Goal: Transaction & Acquisition: Purchase product/service

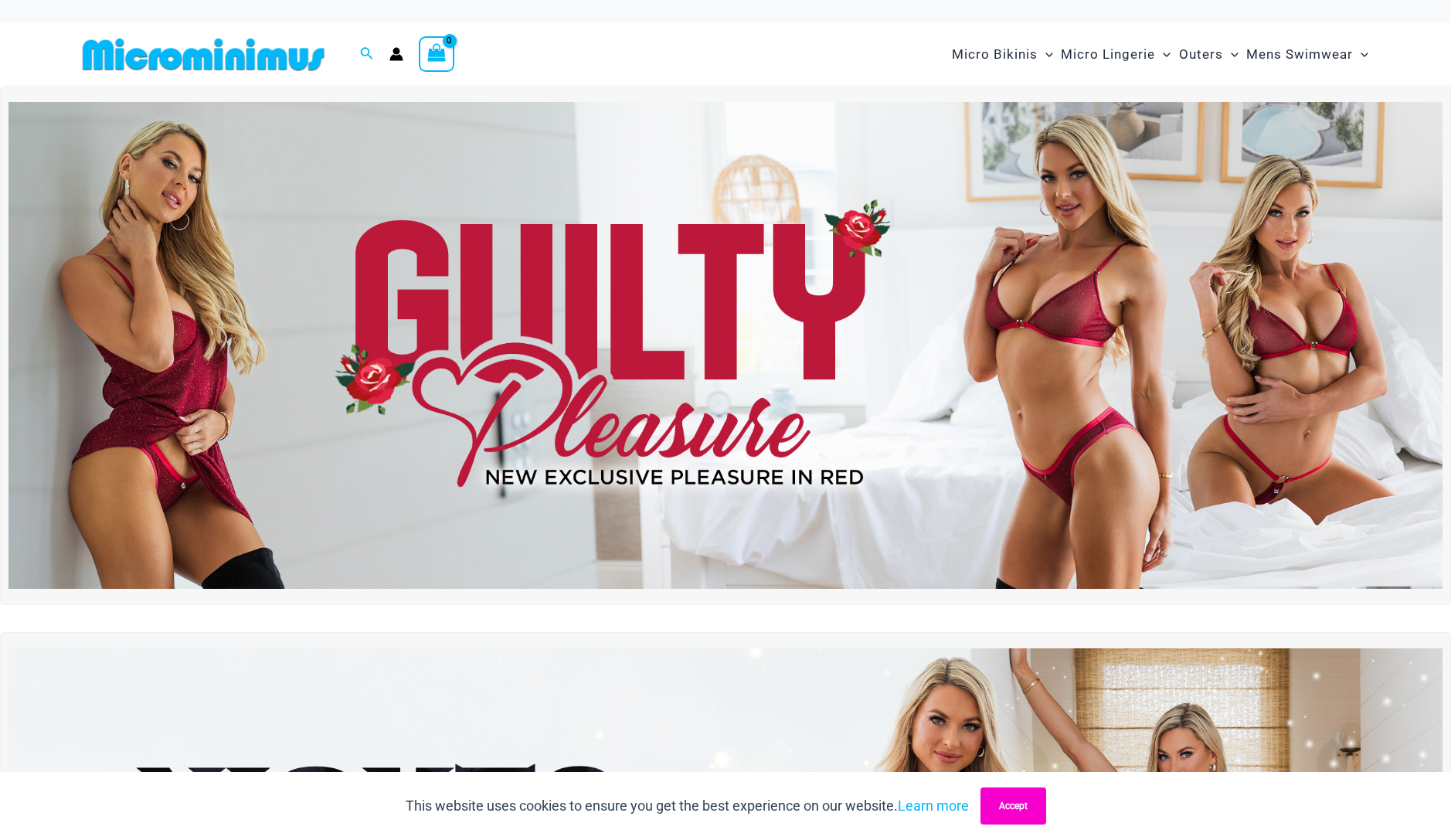
click at [1009, 801] on button "Accept" at bounding box center [1013, 806] width 66 height 37
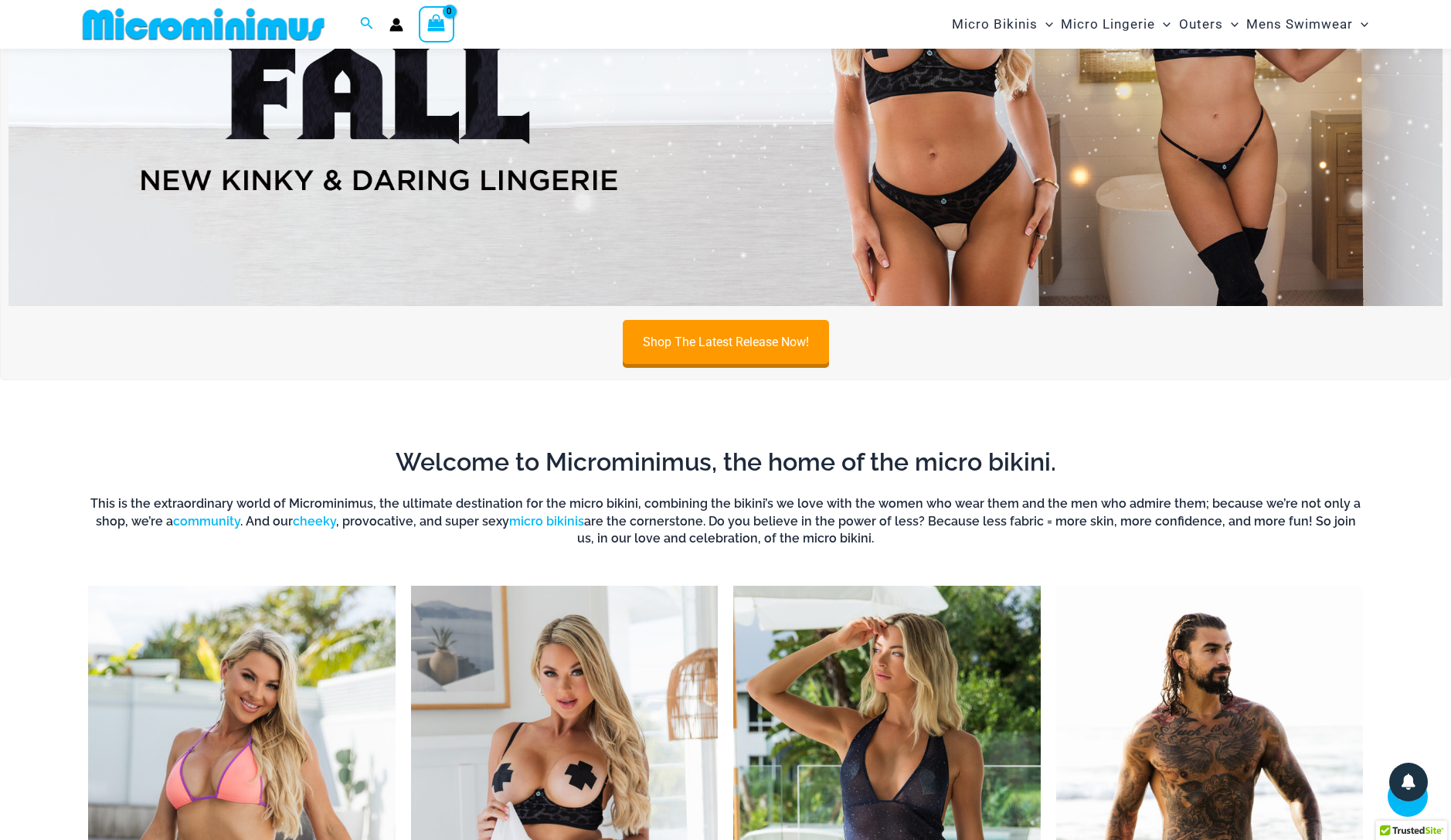
scroll to position [1222, 0]
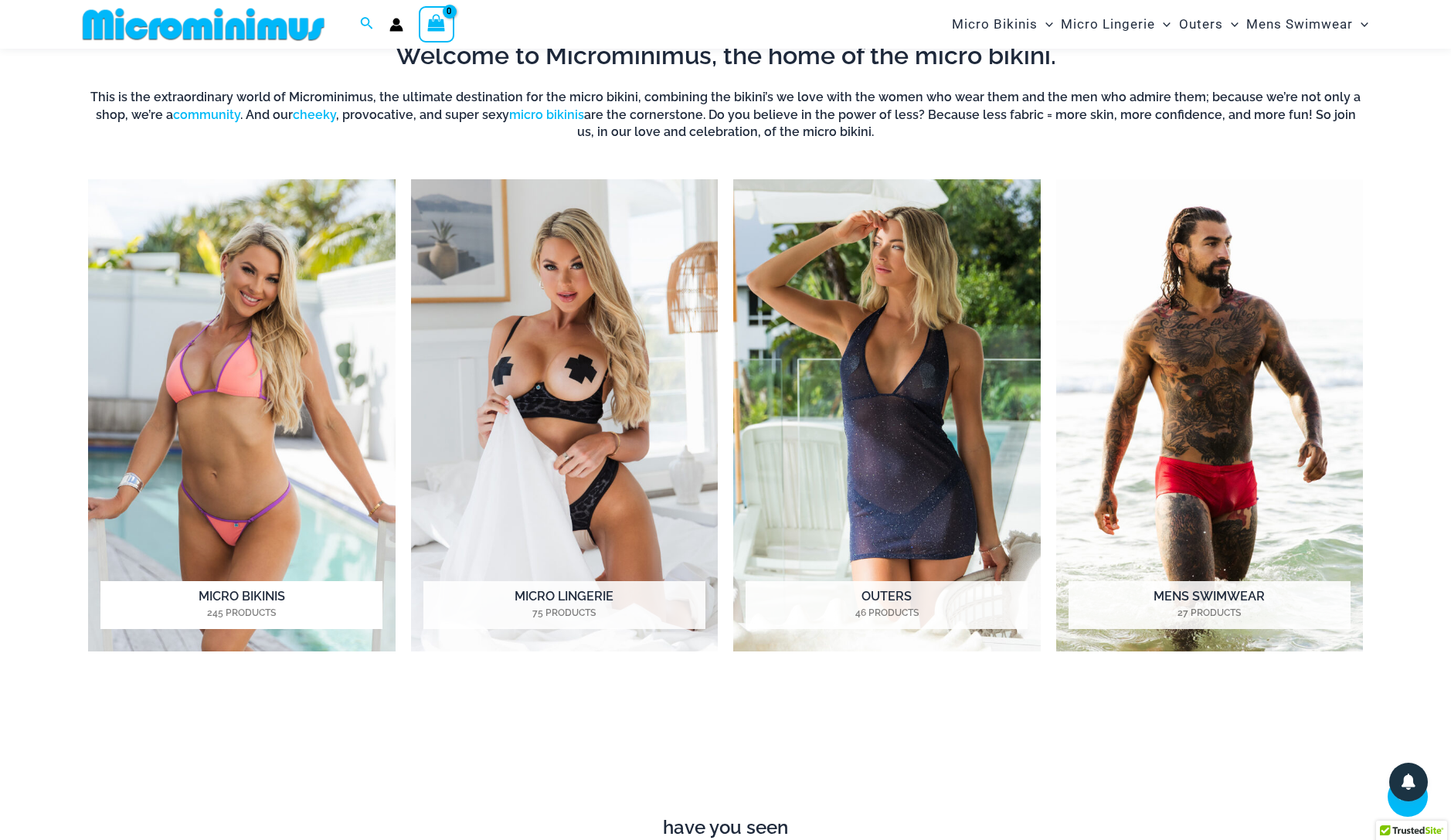
click at [218, 460] on img "Visit product category Micro Bikinis" at bounding box center [242, 415] width 308 height 472
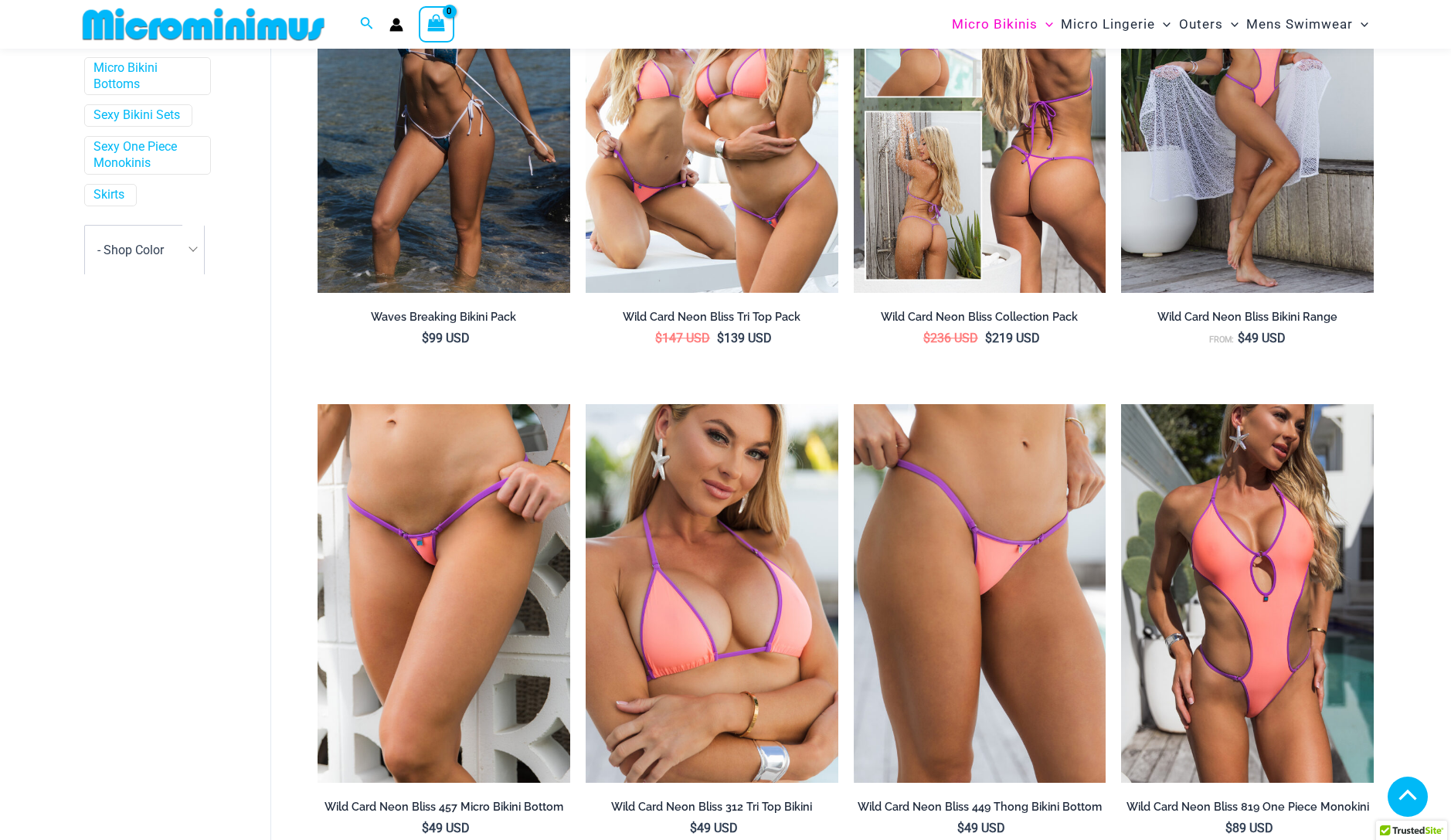
scroll to position [387, 0]
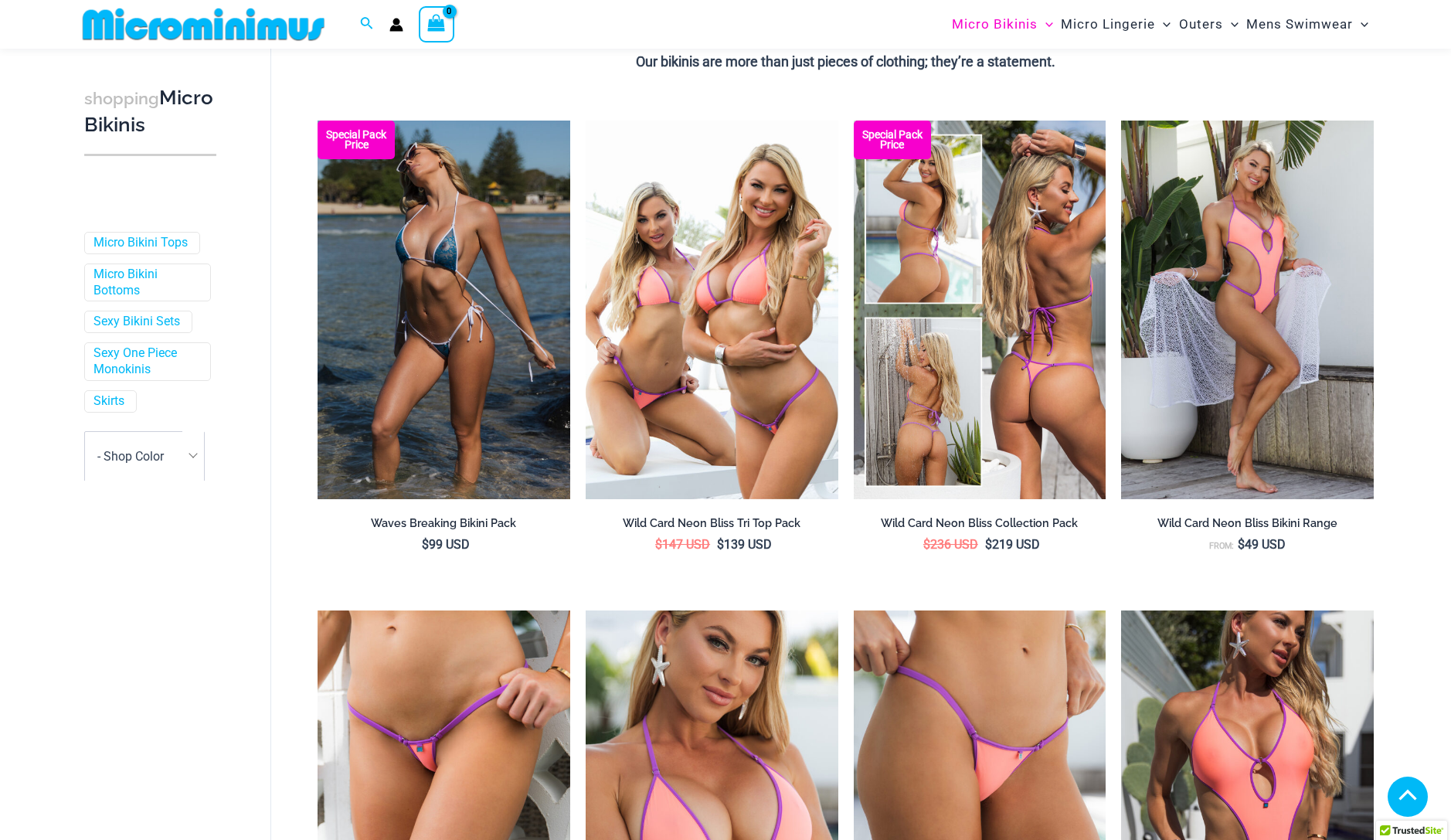
click at [1027, 300] on img at bounding box center [981, 309] width 253 height 378
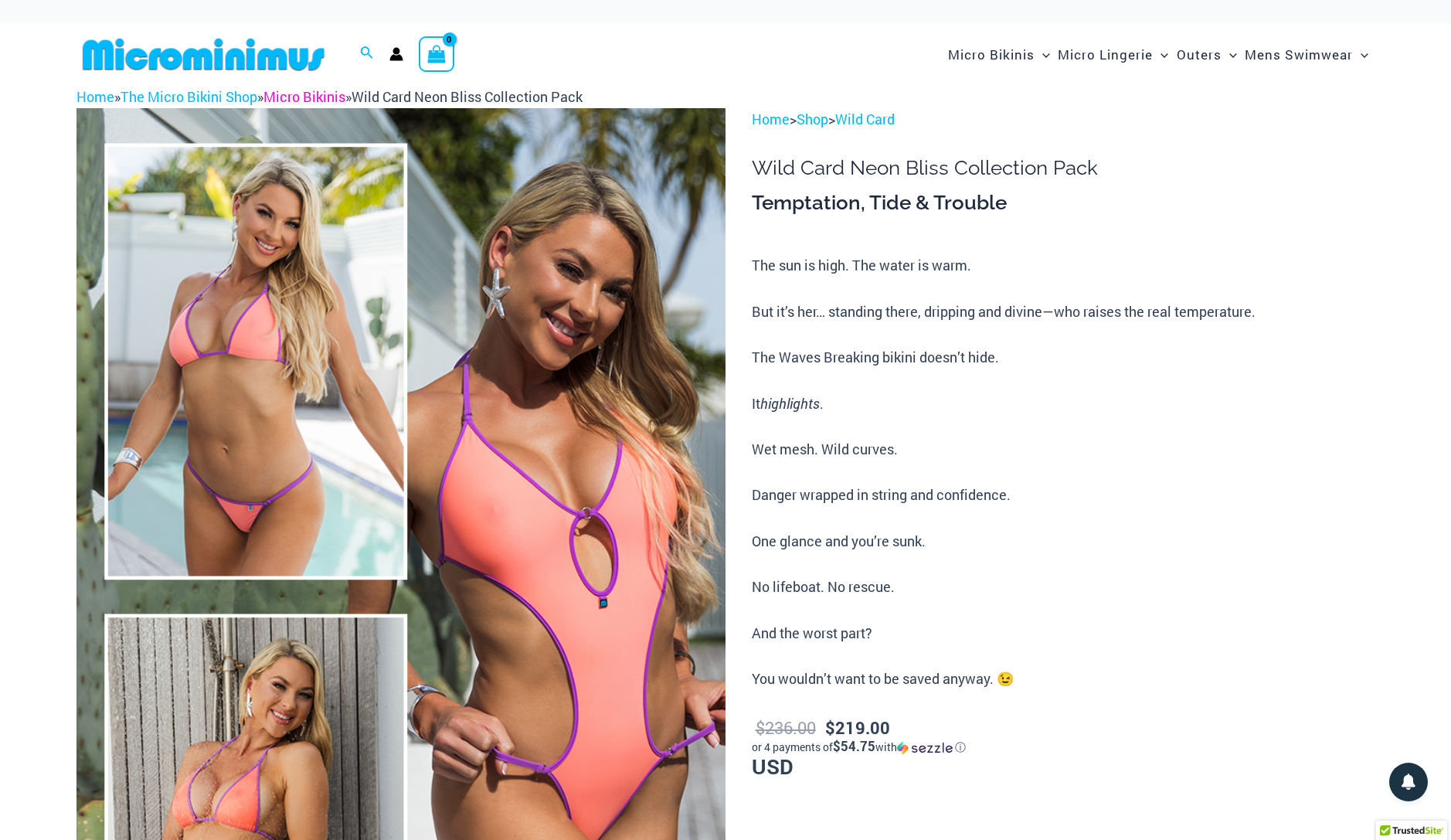
click at [296, 94] on link "Micro Bikinis" at bounding box center [304, 97] width 82 height 19
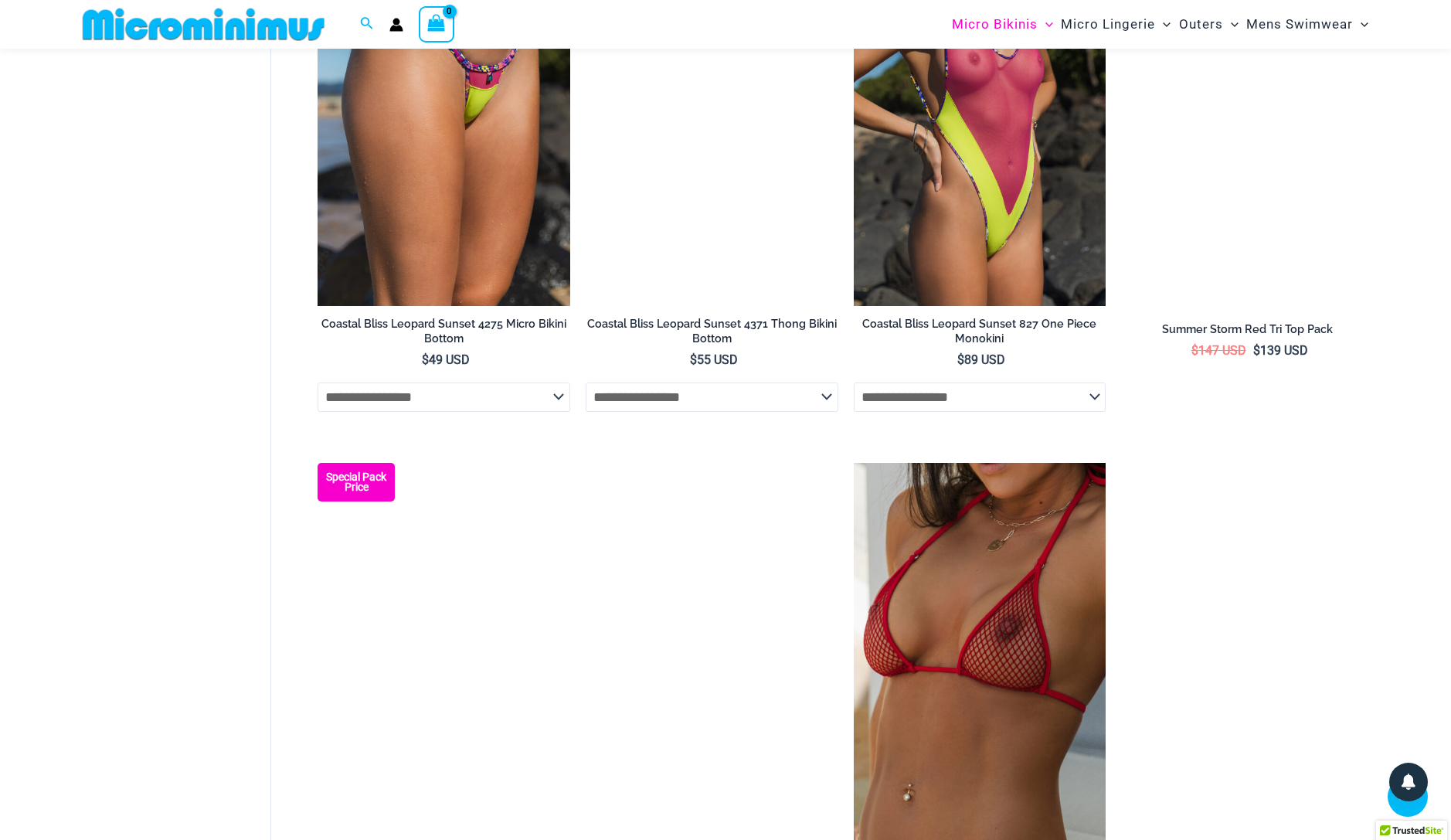
scroll to position [2888, 0]
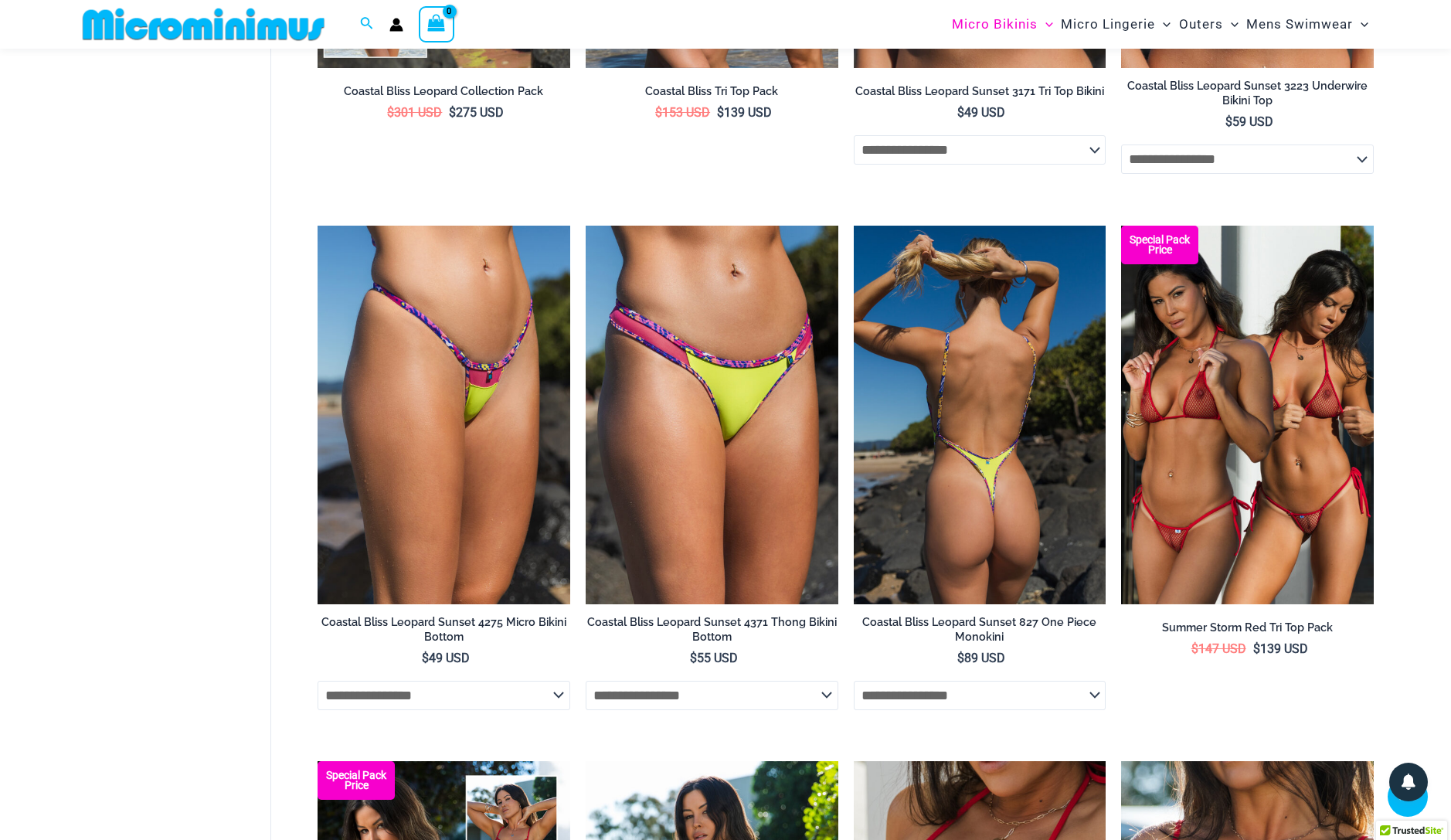
click at [996, 623] on h2 "Coastal Bliss Leopard Sunset 827 One Piece Monokini" at bounding box center [981, 629] width 253 height 29
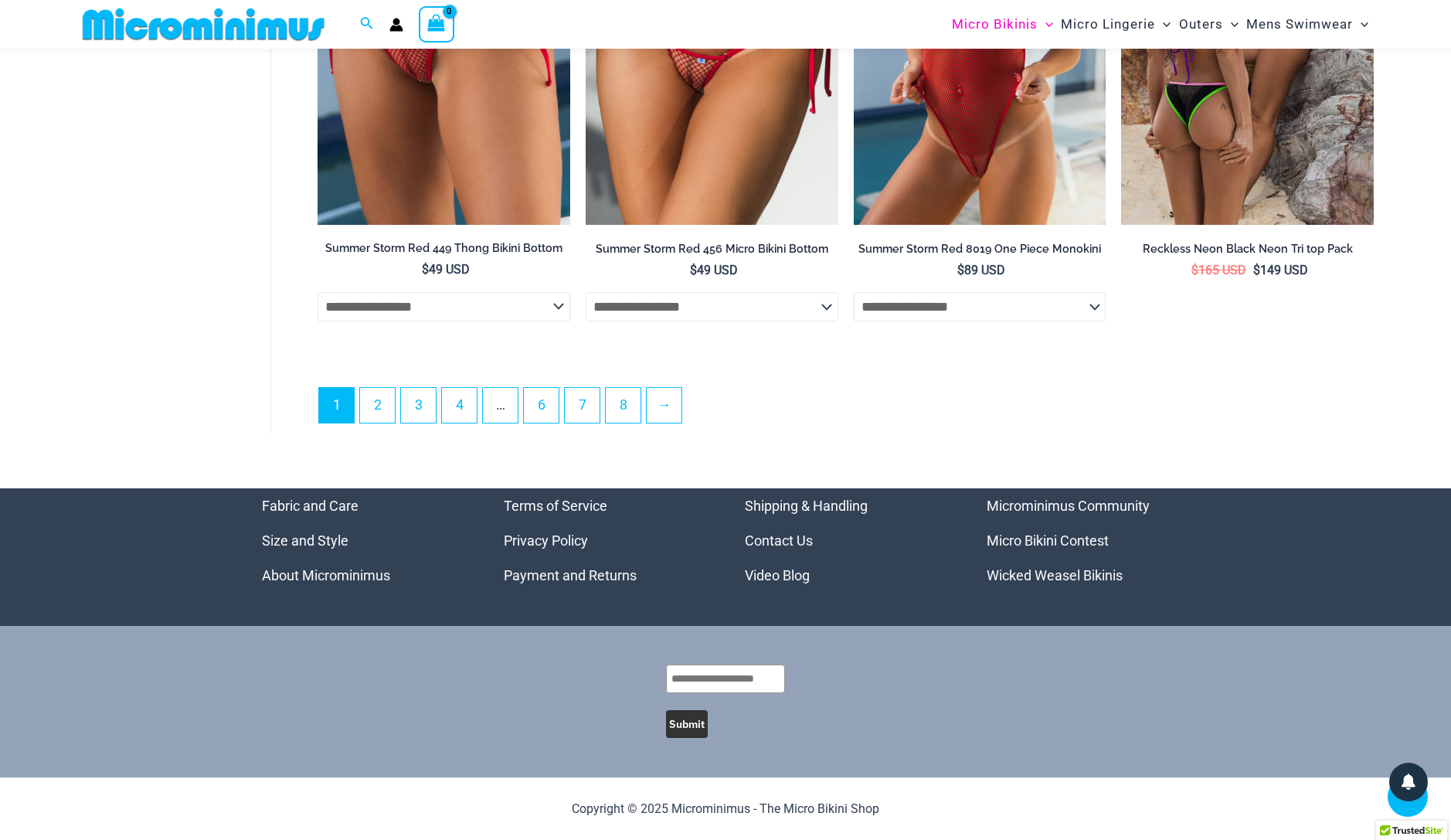
scroll to position [4124, 0]
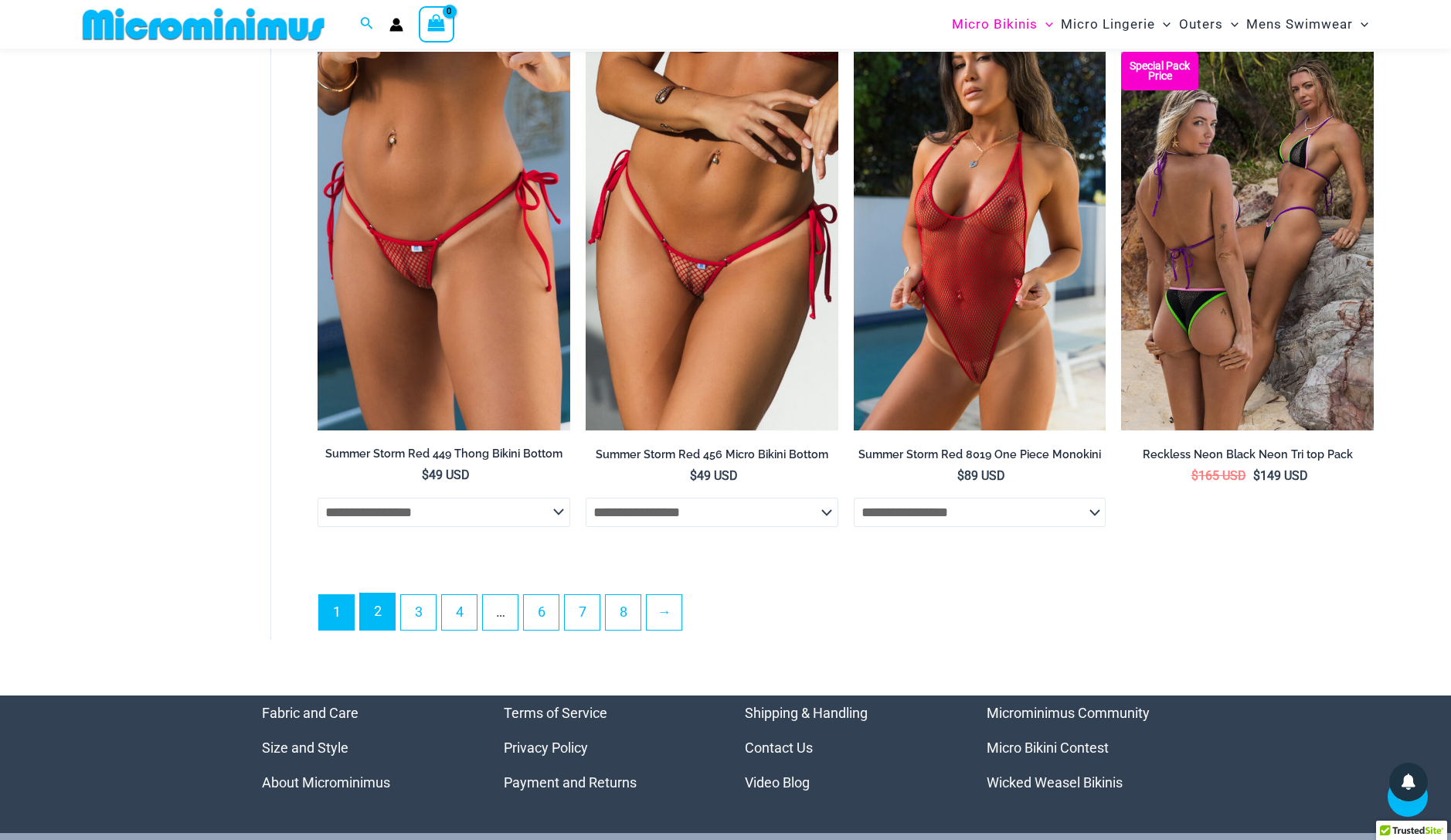
click at [378, 618] on link "2" at bounding box center [376, 610] width 34 height 36
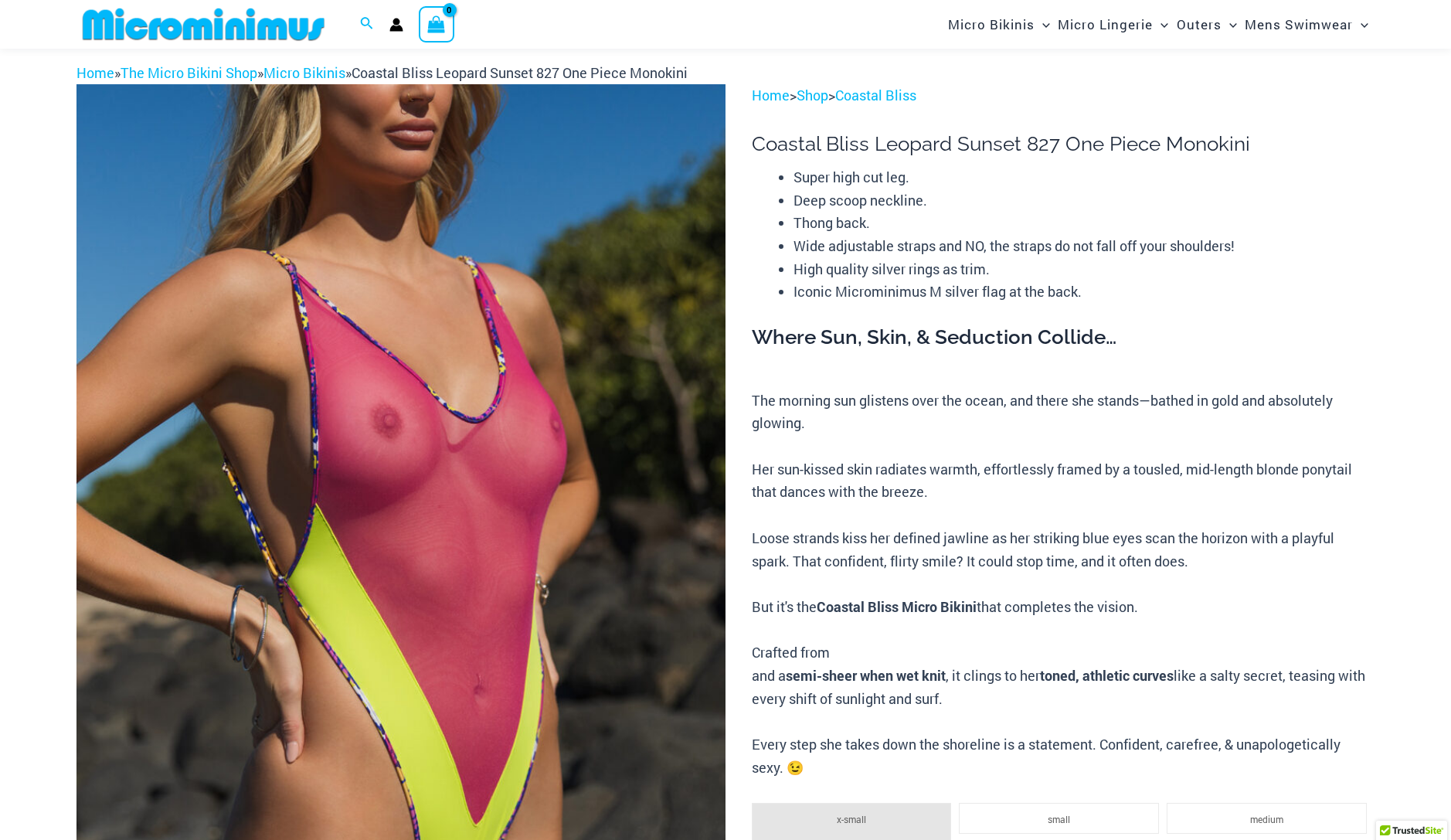
scroll to position [192, 0]
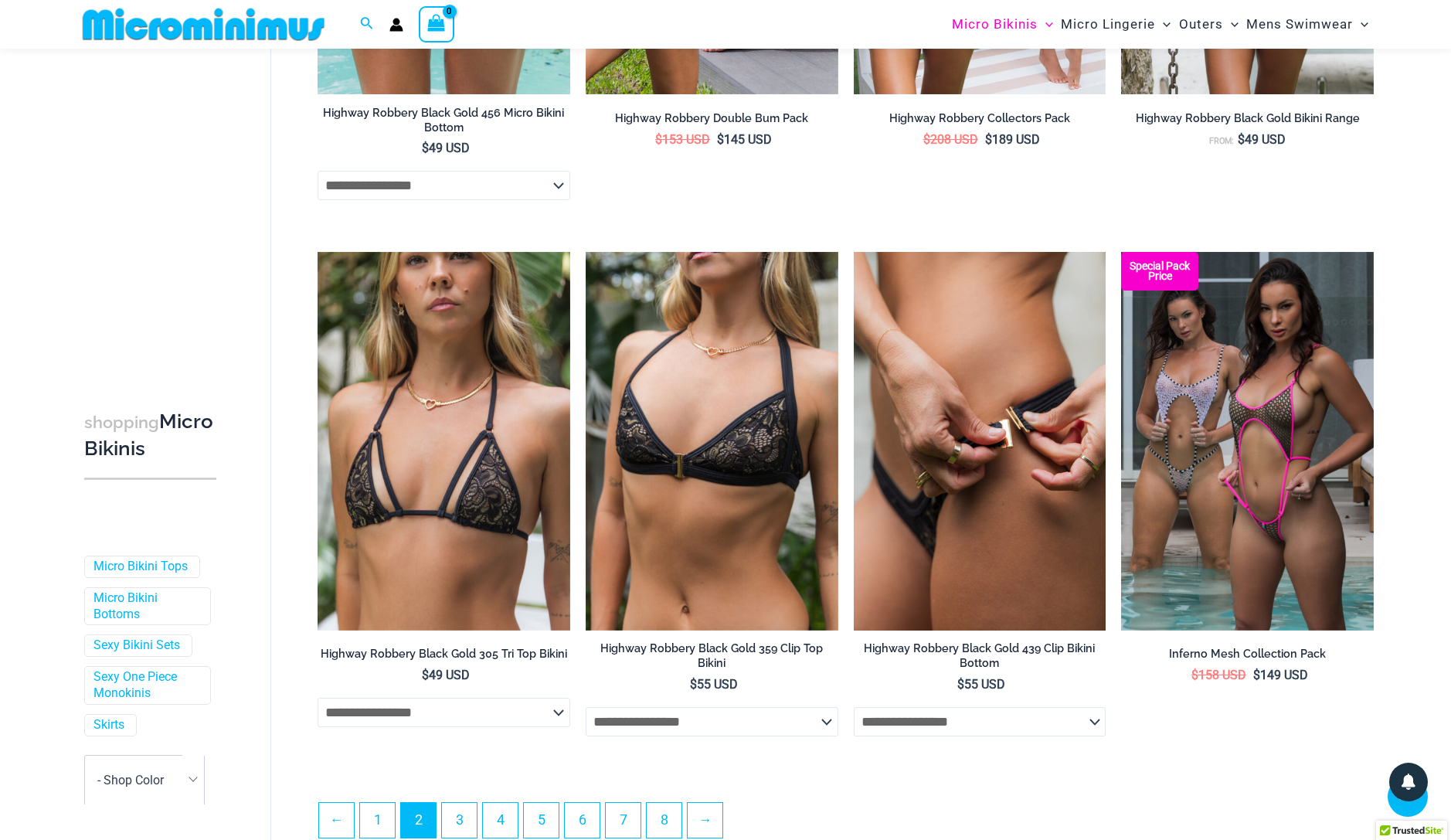
scroll to position [3899, 0]
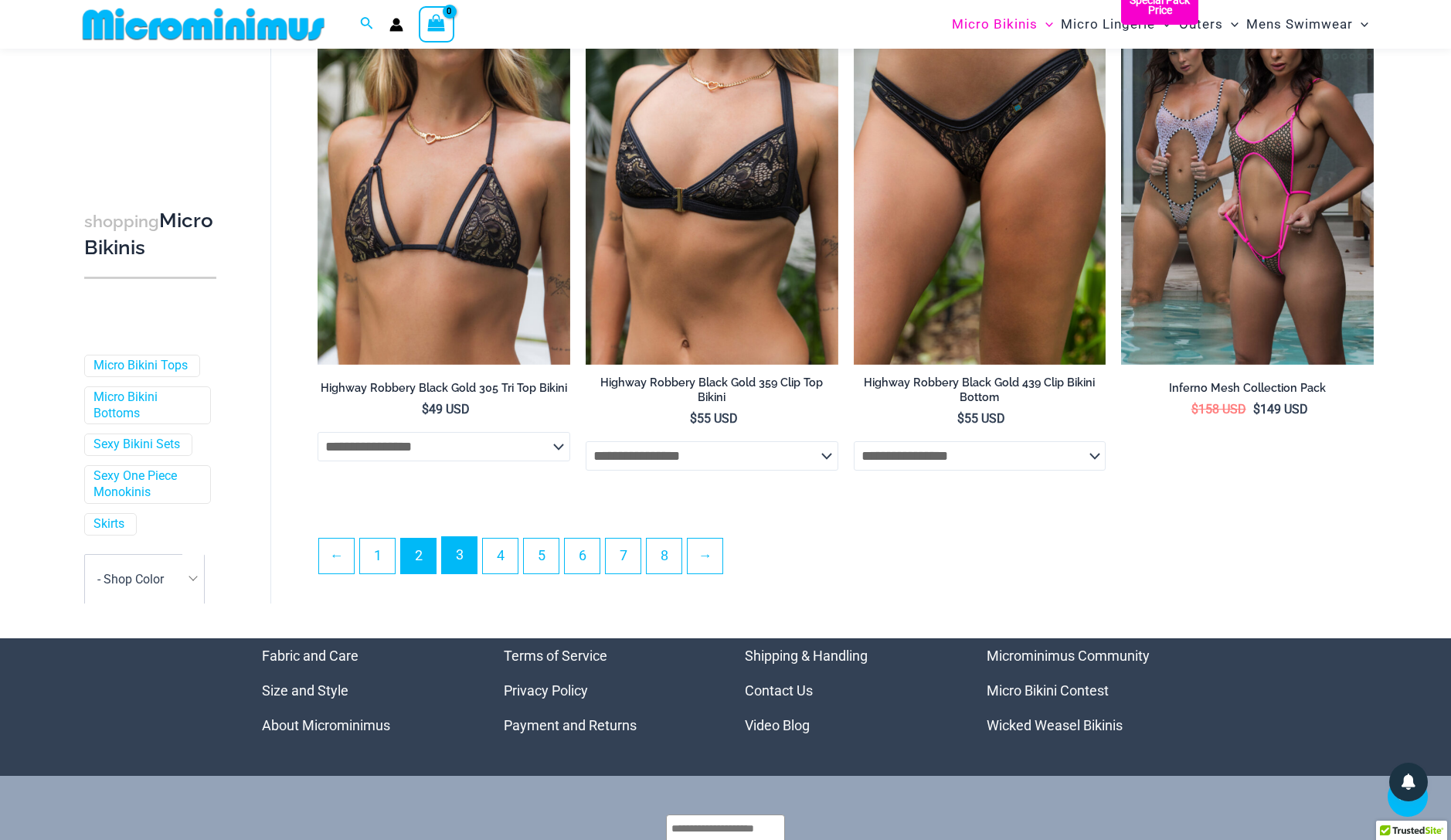
click at [465, 561] on link "3" at bounding box center [459, 555] width 34 height 36
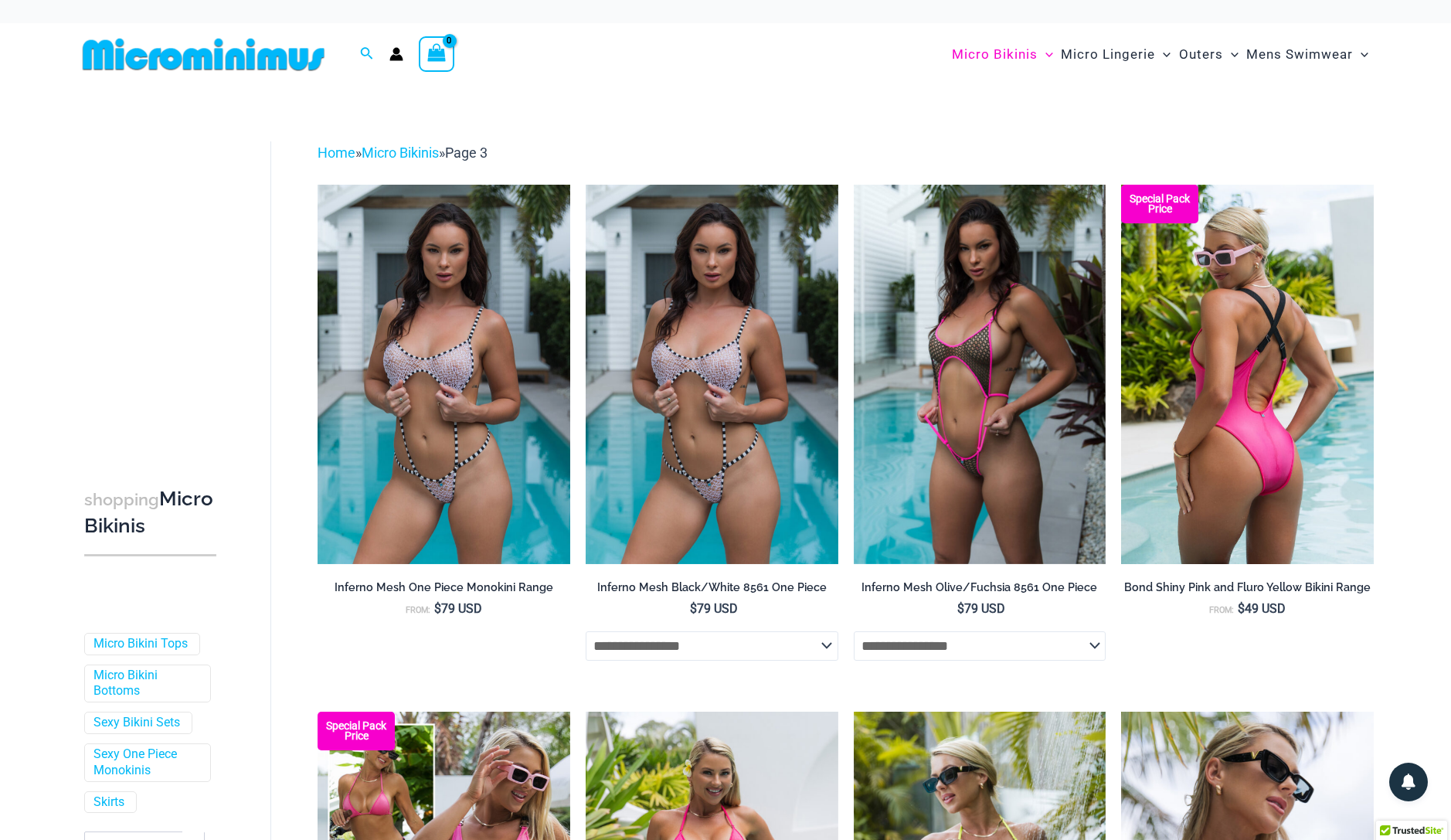
click at [1276, 398] on img at bounding box center [1247, 374] width 253 height 378
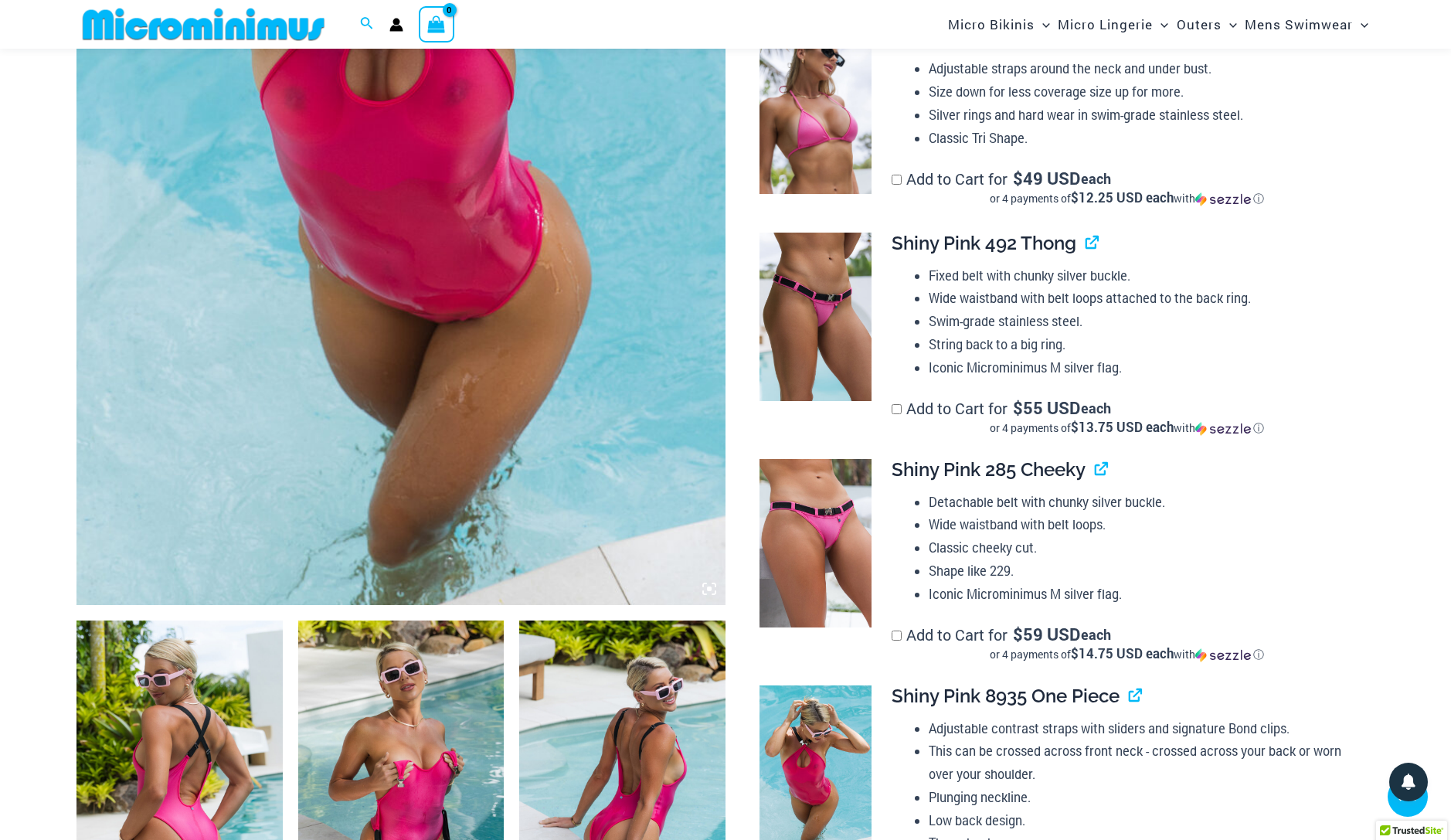
scroll to position [399, 0]
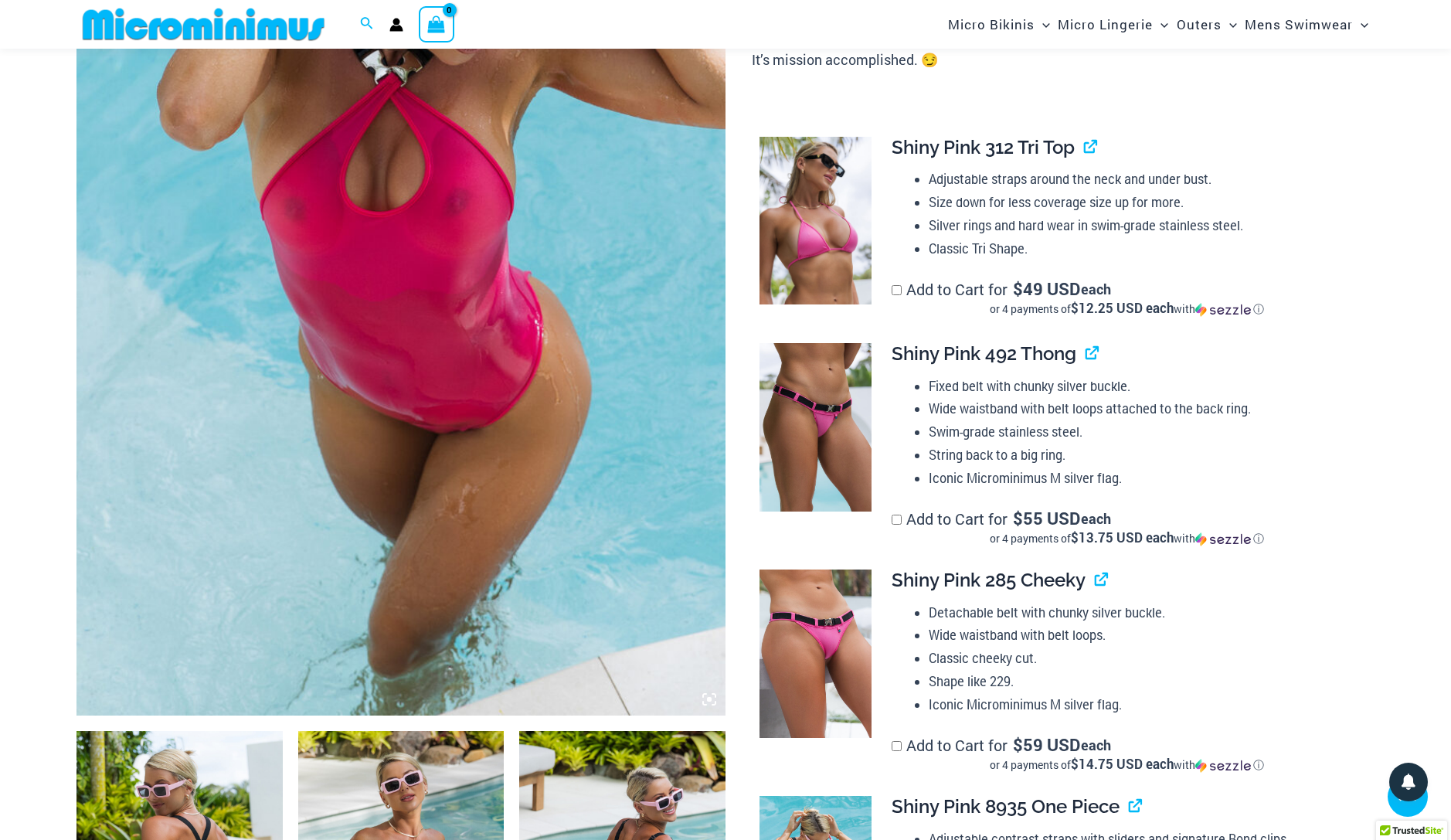
click at [503, 245] on img at bounding box center [401, 228] width 649 height 973
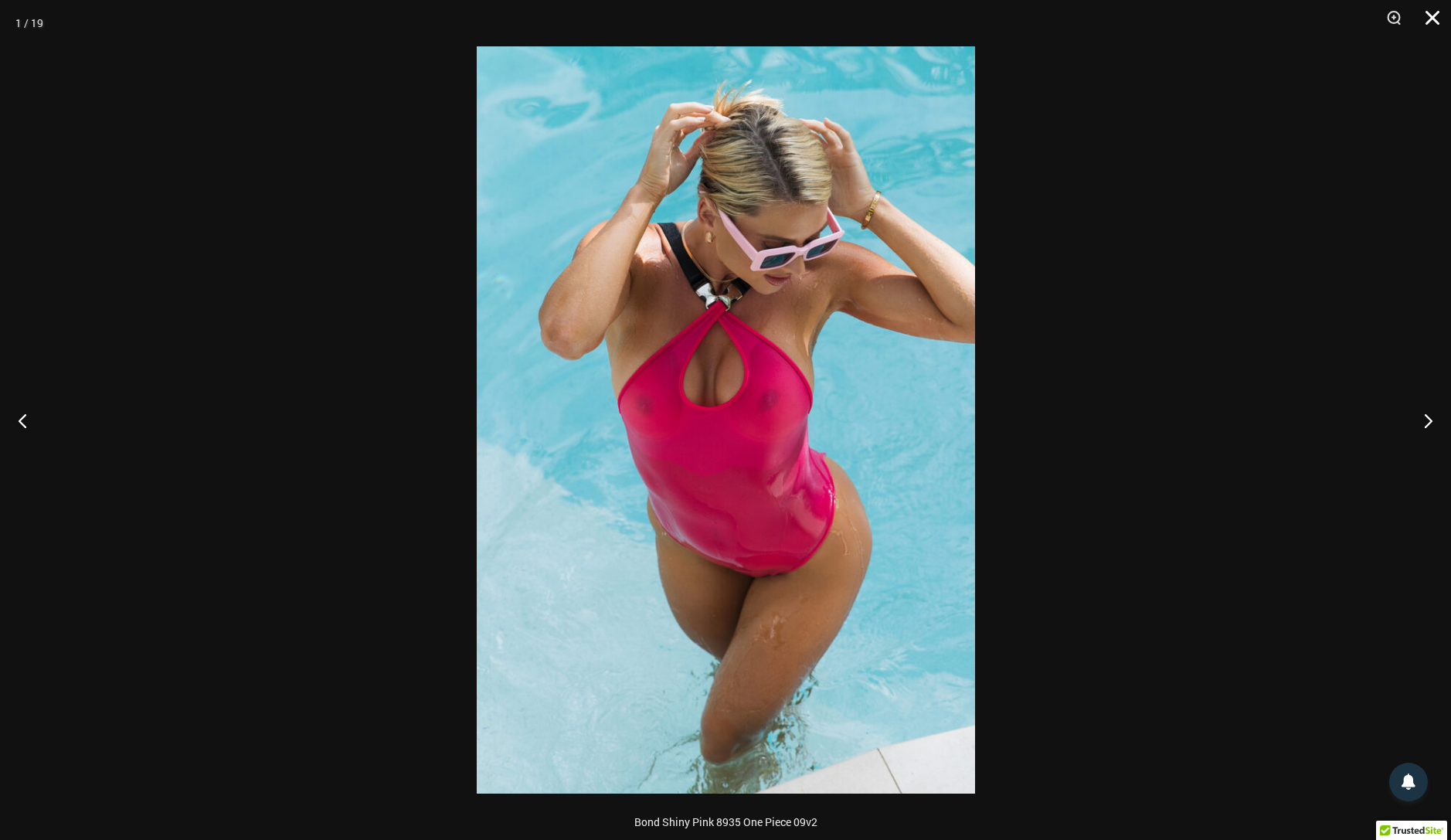
click at [1441, 5] on button "Close" at bounding box center [1428, 23] width 39 height 46
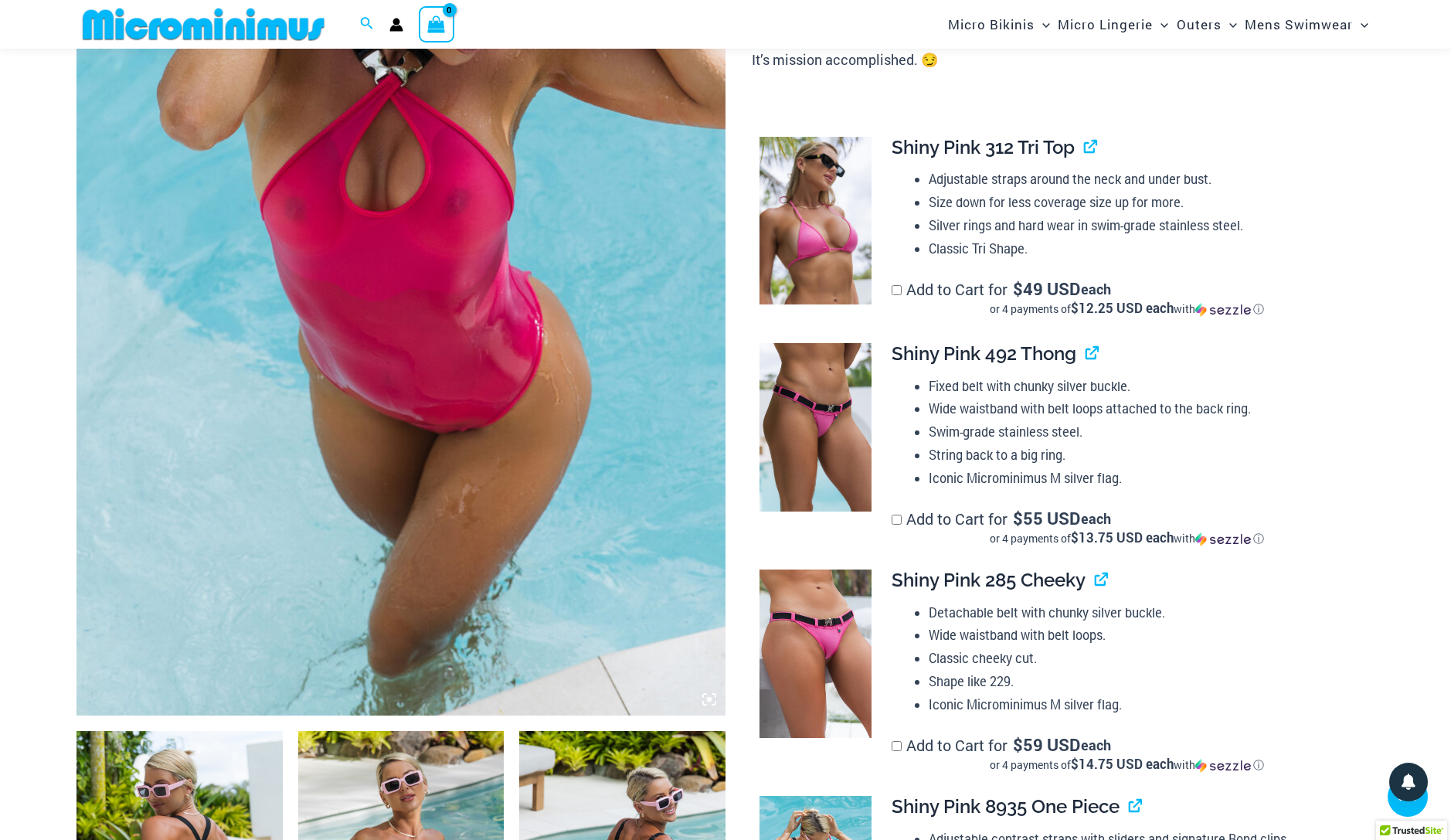
click at [1432, 20] on div "Search for: Search Search No products in the cart. No products in the cart. Con…" at bounding box center [725, 24] width 1451 height 48
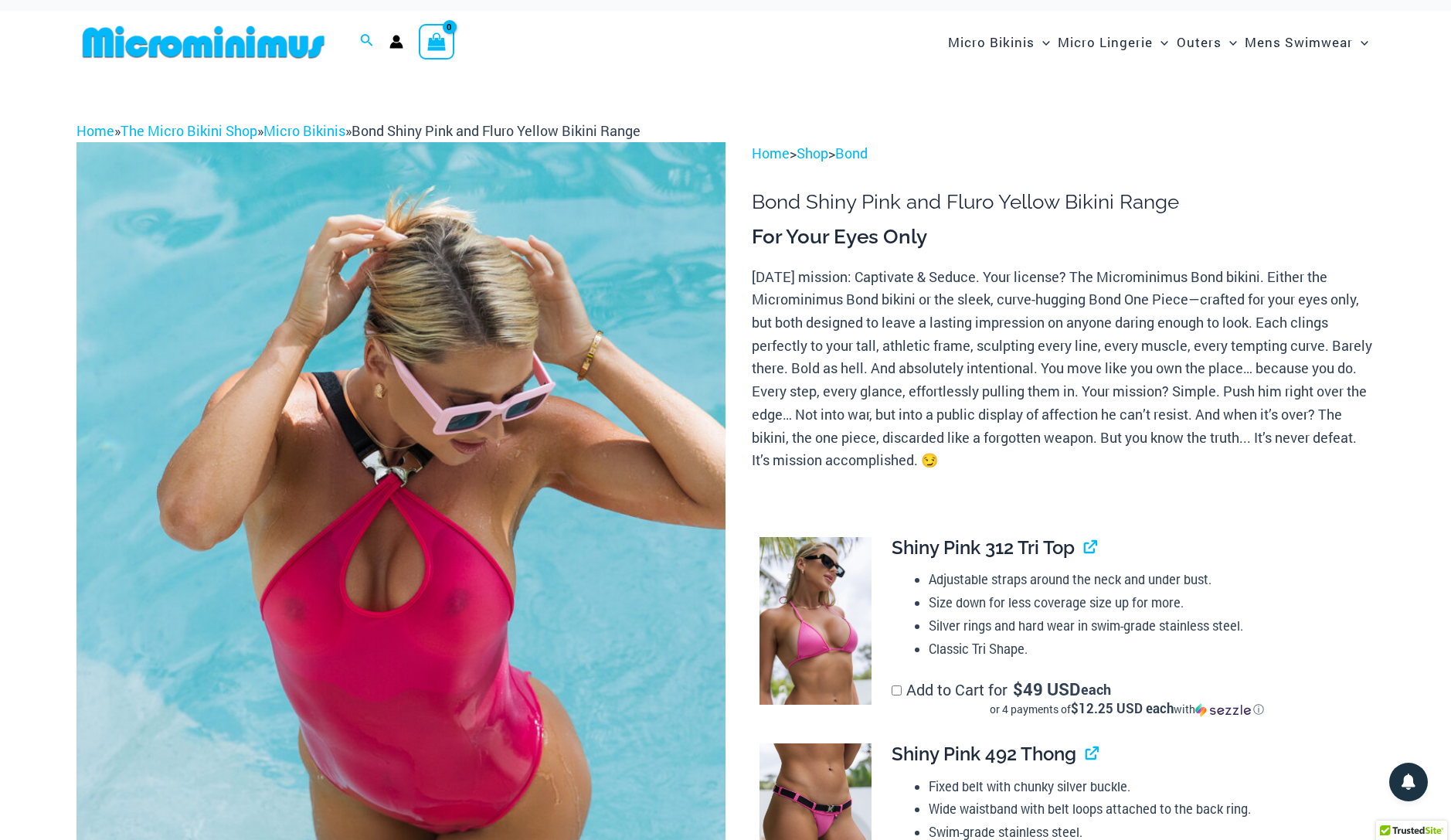
scroll to position [0, 0]
